Goal: Obtain resource: Download file/media

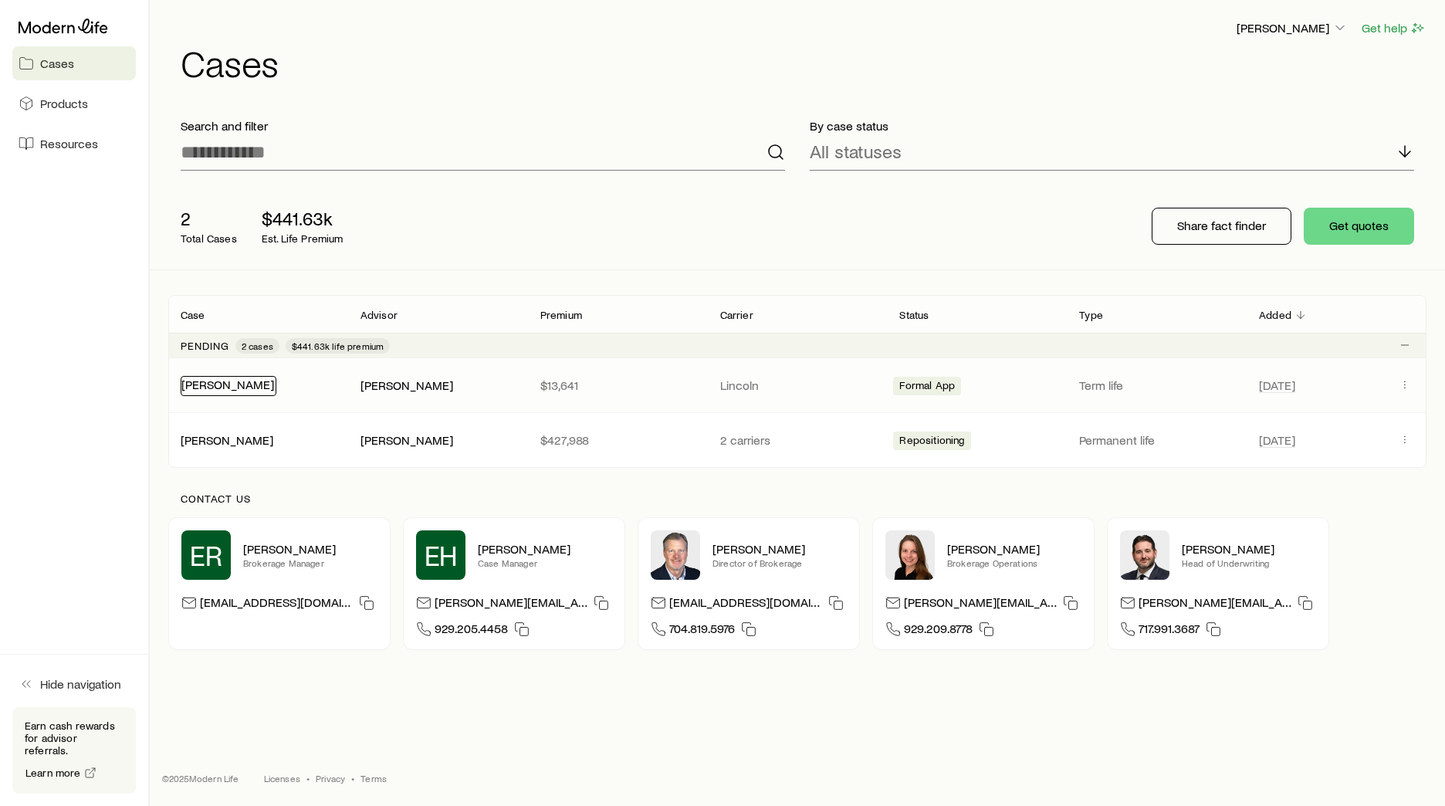
click at [226, 380] on link "[PERSON_NAME]" at bounding box center [227, 384] width 93 height 15
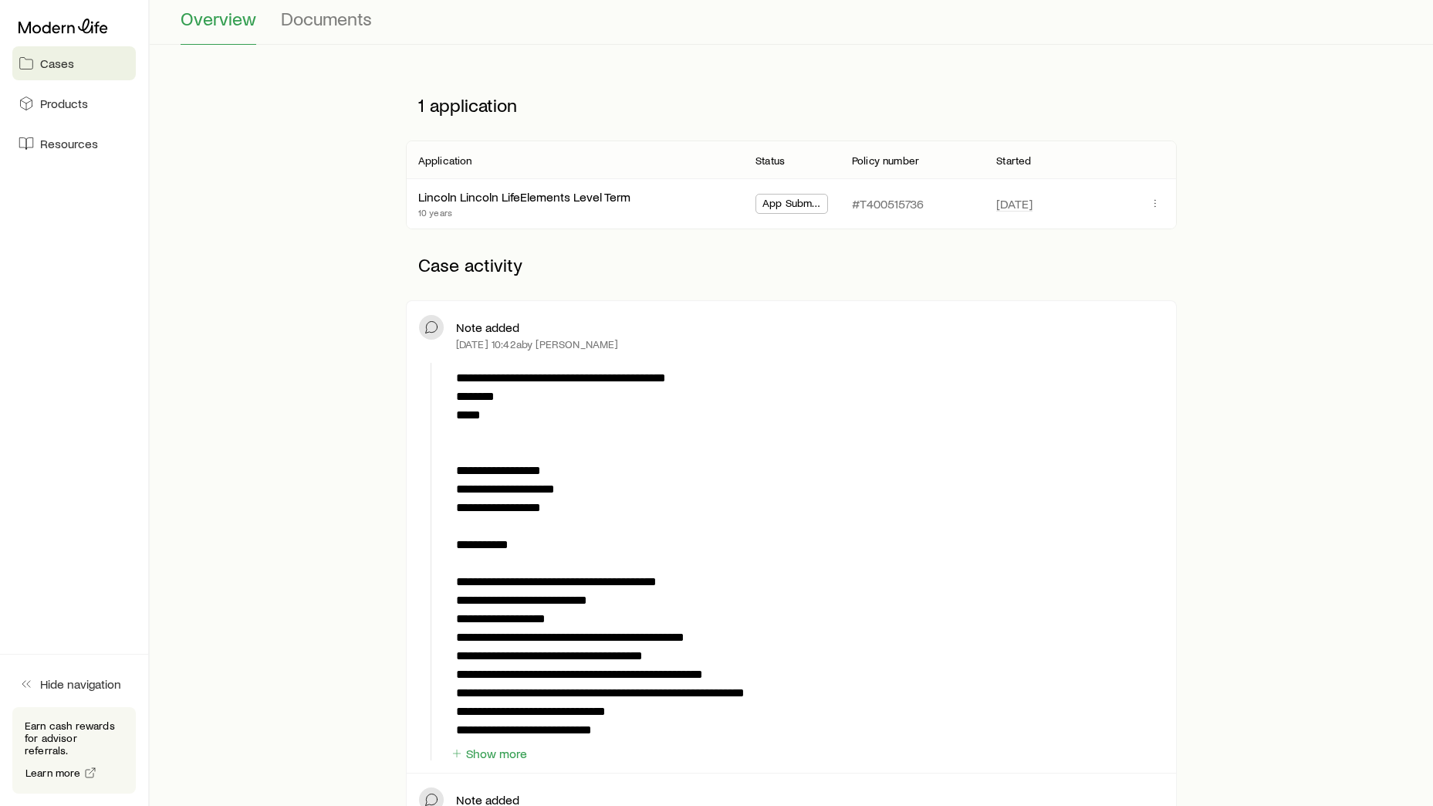
scroll to position [154, 0]
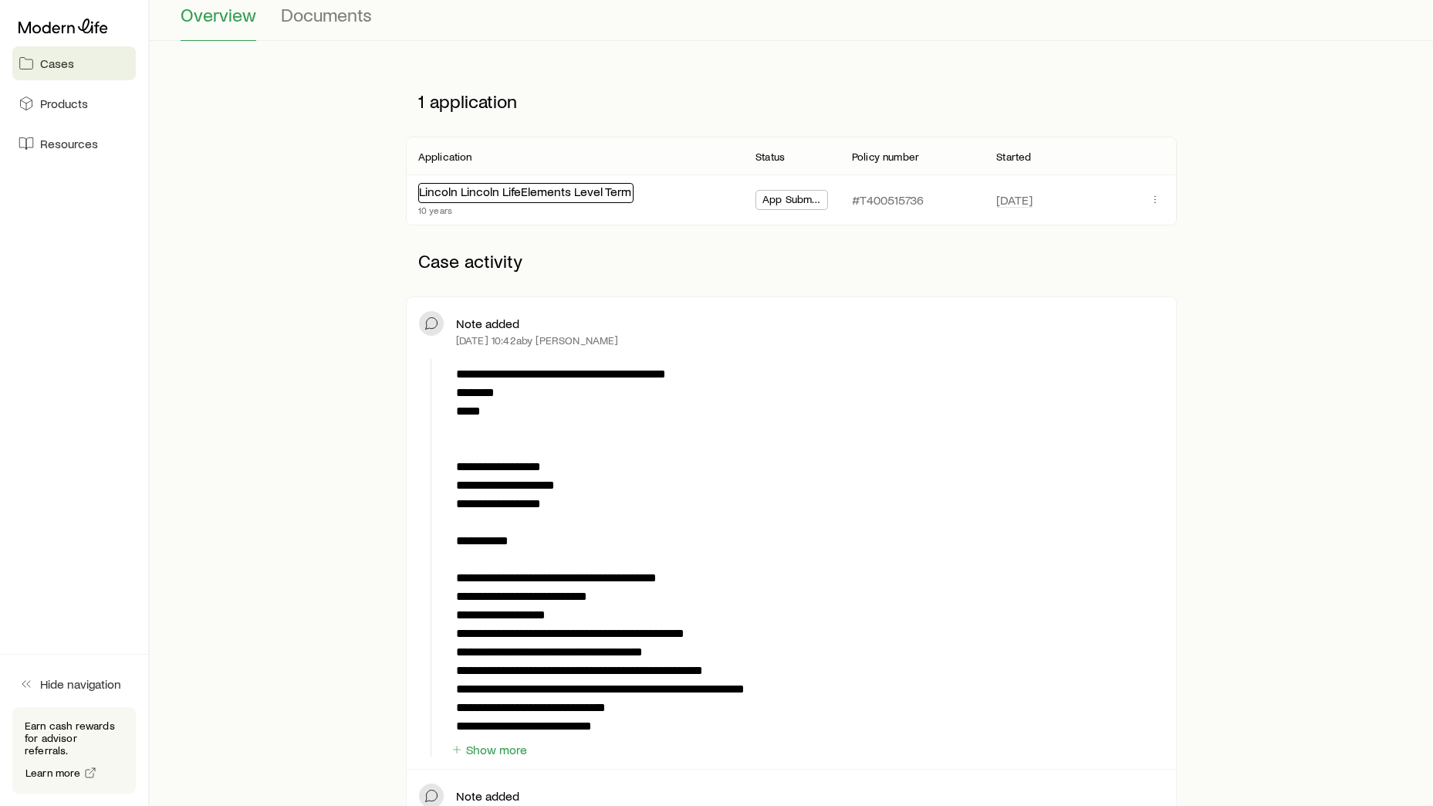
click at [539, 192] on link "Lincoln Lincoln LifeElements Level Term" at bounding box center [525, 191] width 212 height 15
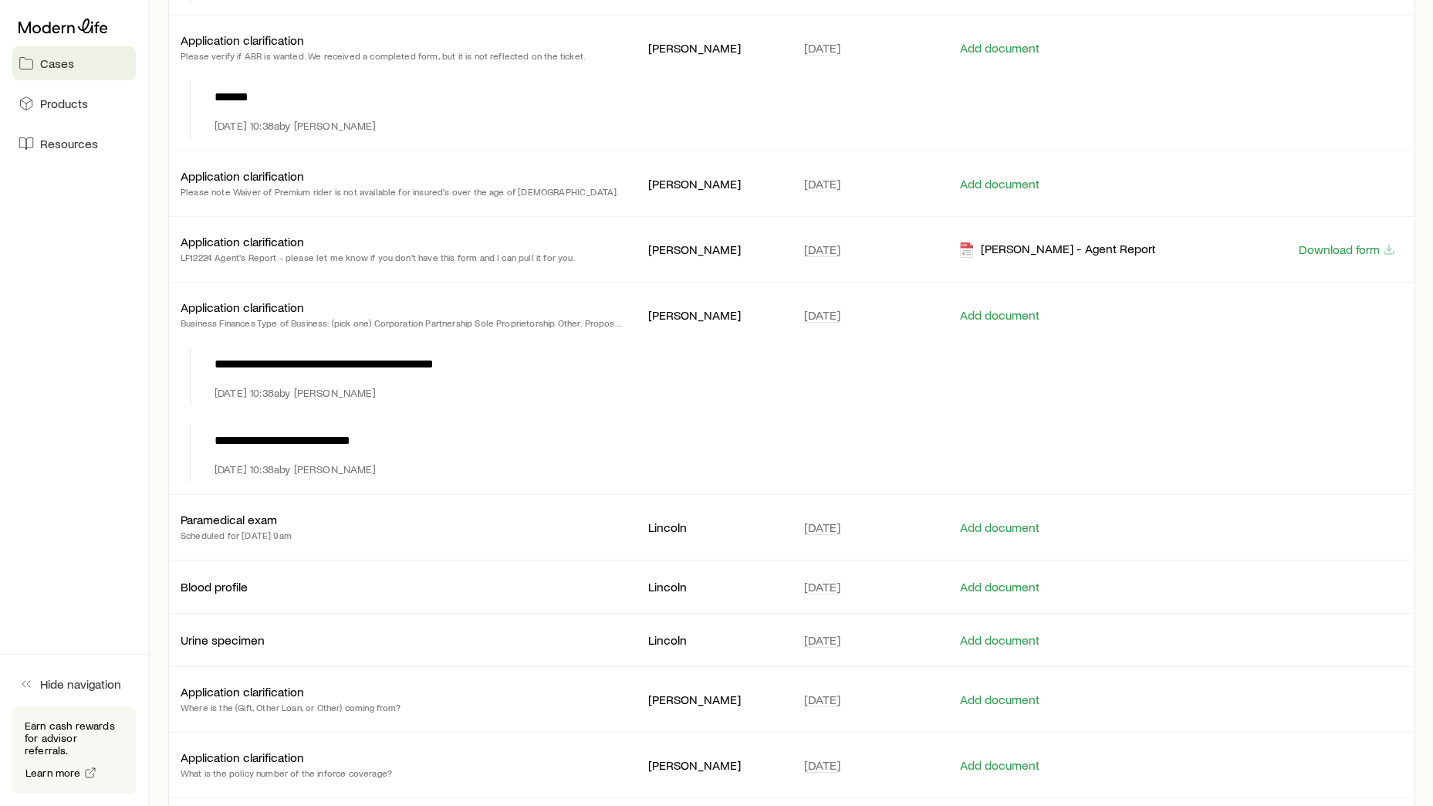
scroll to position [1436, 0]
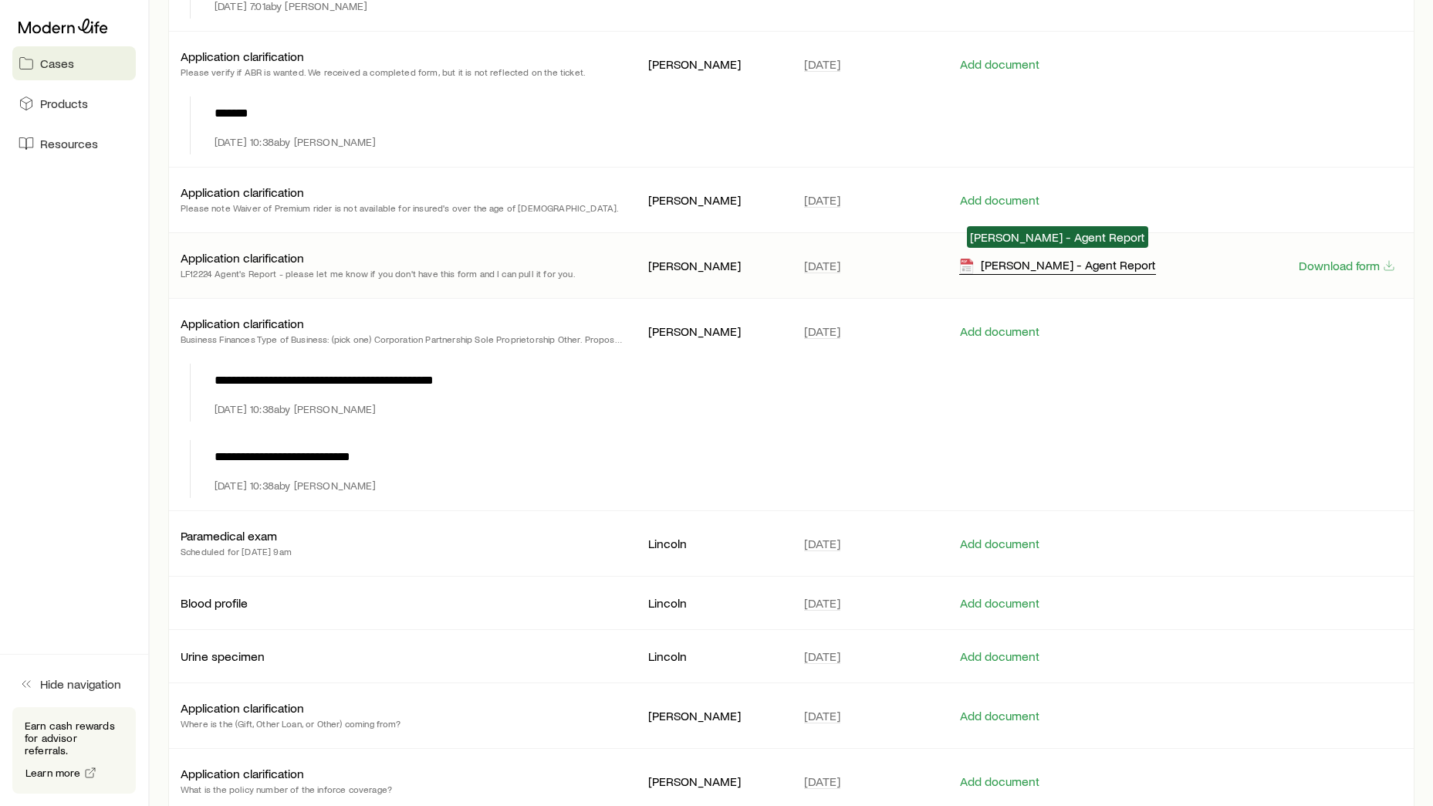
click at [1019, 261] on div "[PERSON_NAME] - Agent Report" at bounding box center [1057, 266] width 197 height 18
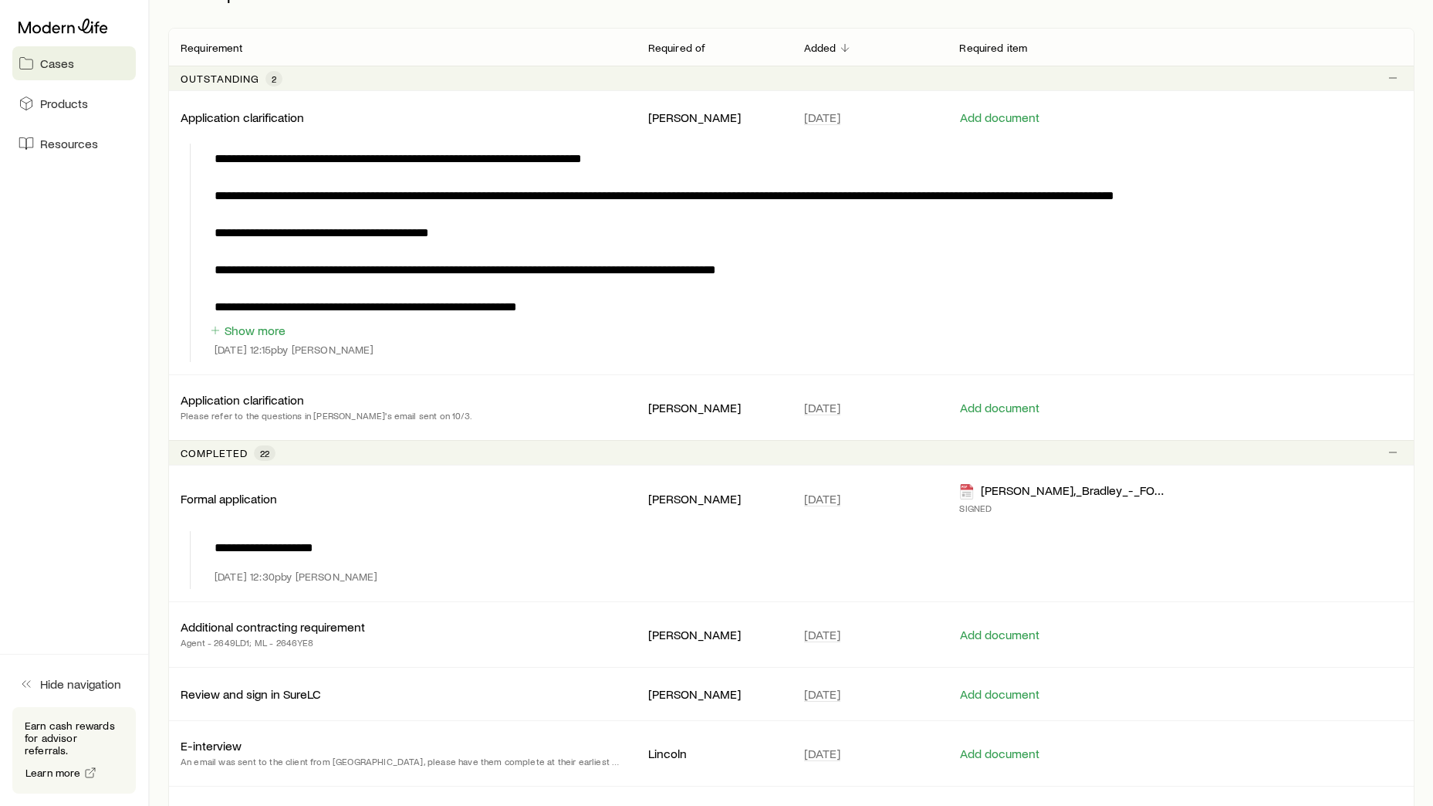
scroll to position [201, 0]
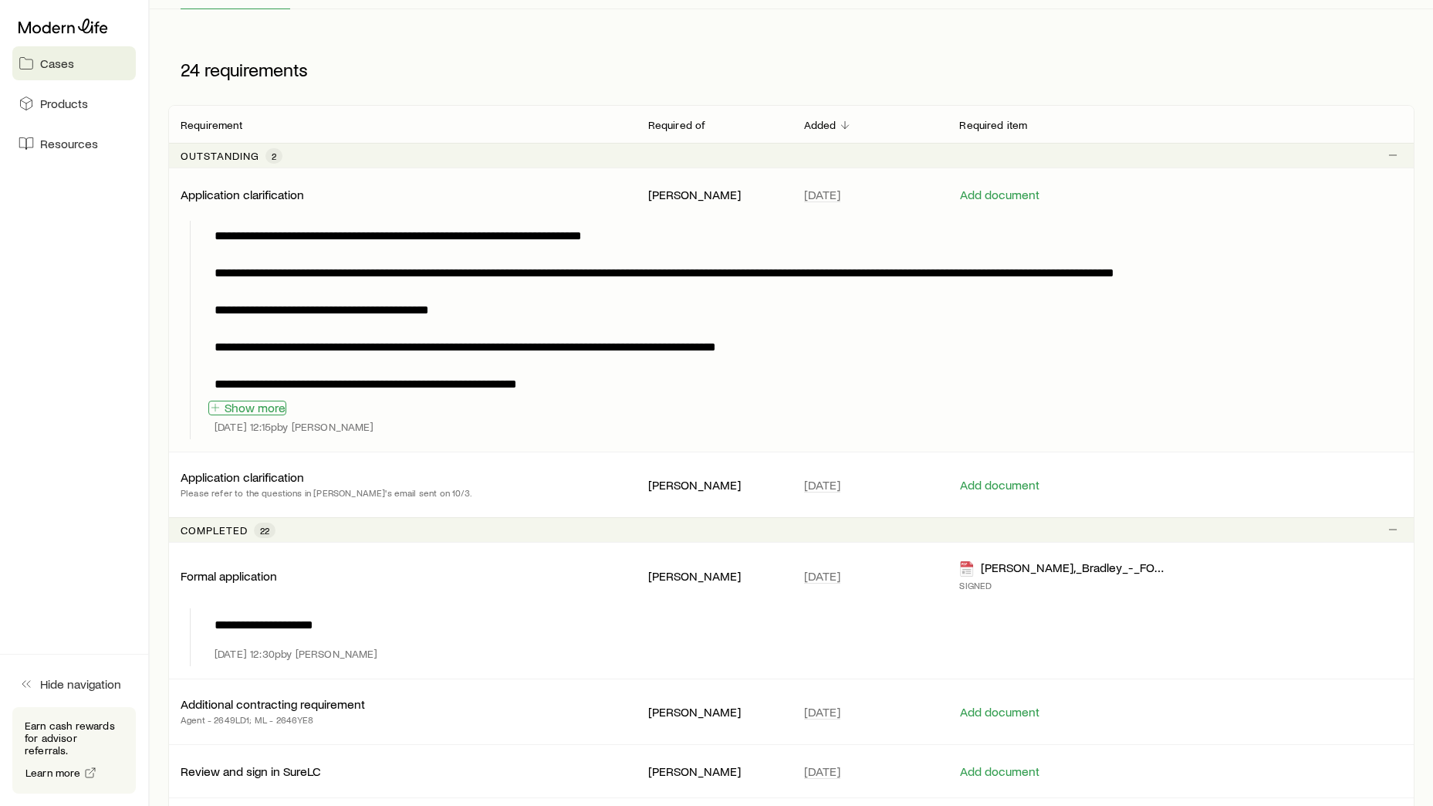
click at [264, 409] on button "Show more" at bounding box center [247, 408] width 78 height 15
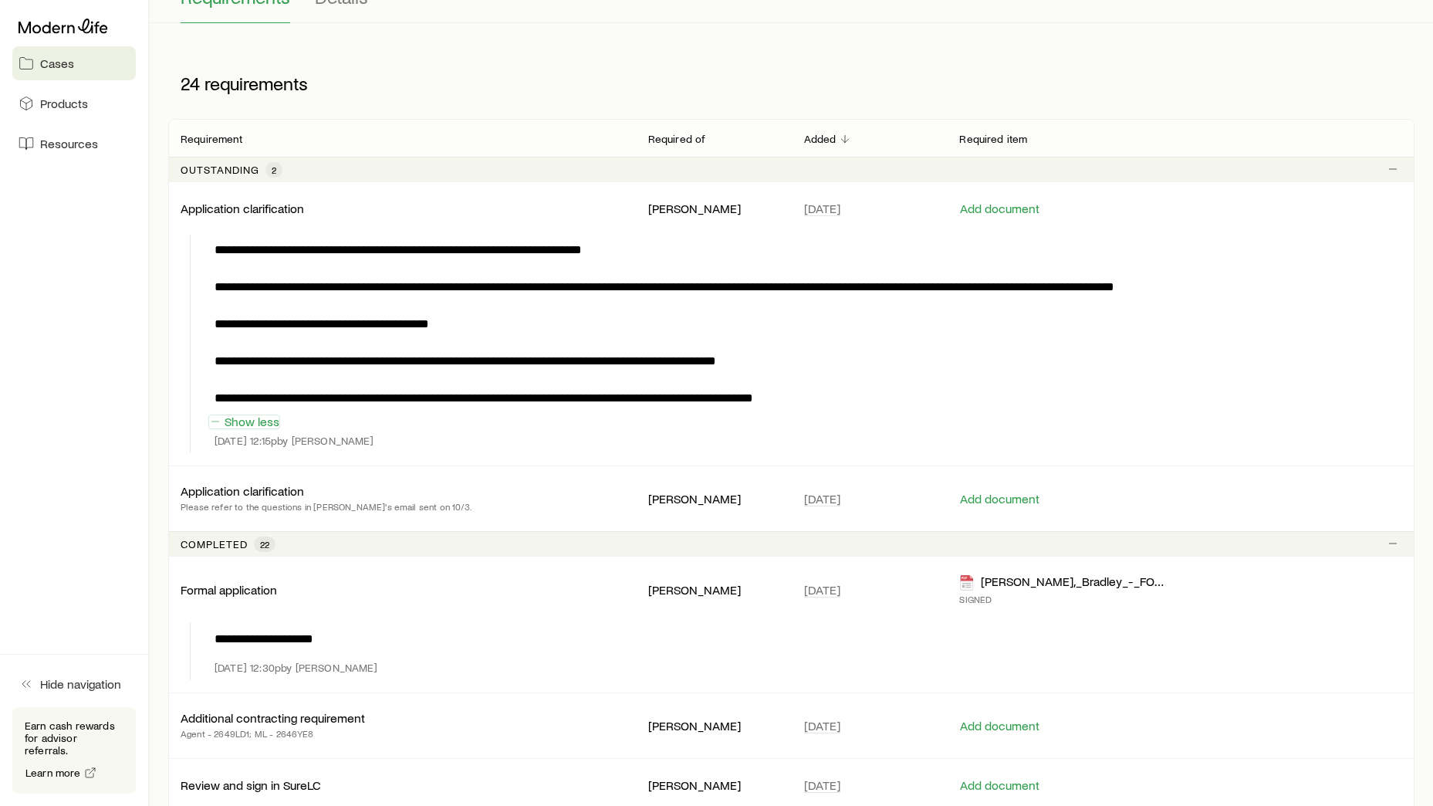
scroll to position [232, 0]
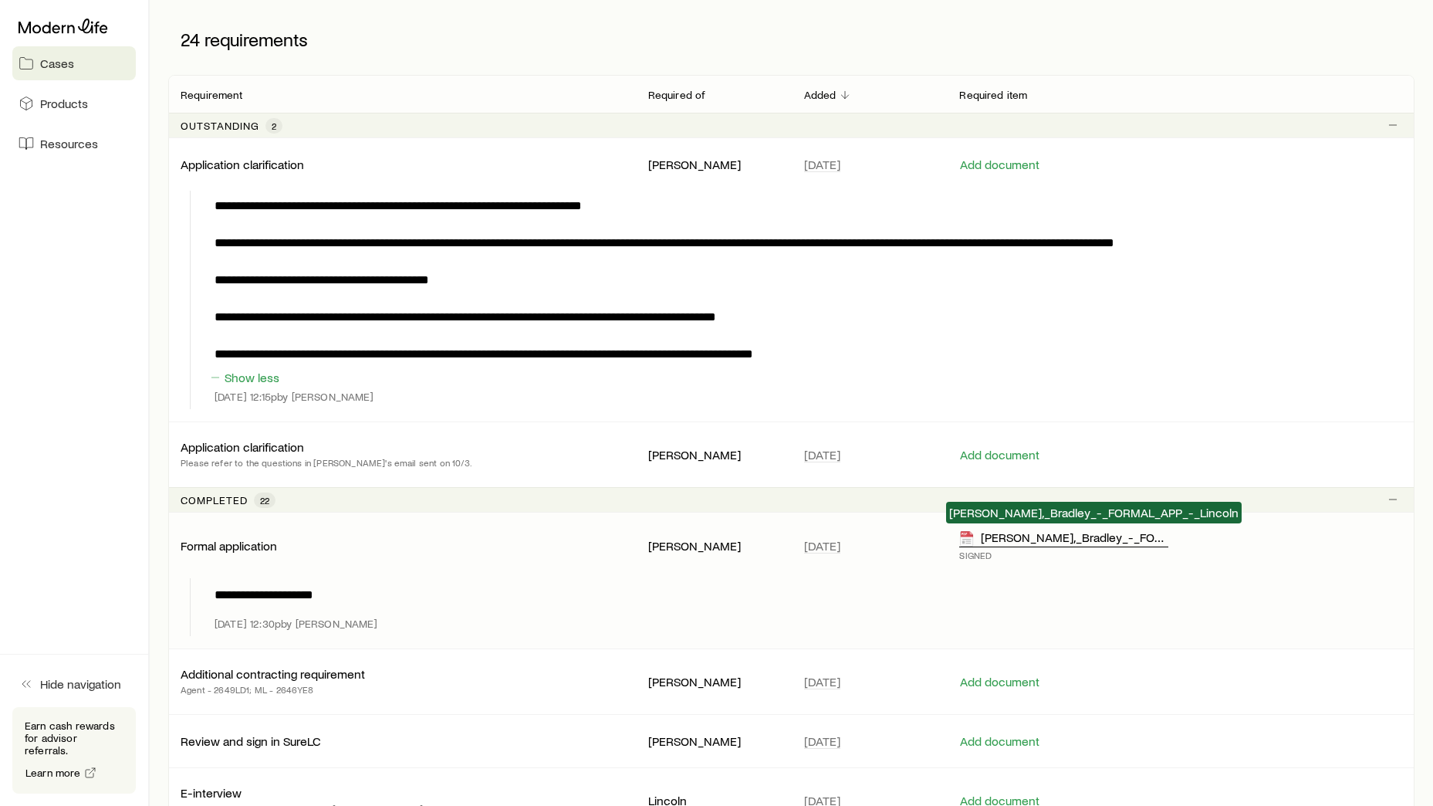
click at [1012, 540] on div "[PERSON_NAME],_Bradley_-_FORMAL_APP_-_Lincoln" at bounding box center [1063, 538] width 209 height 18
